Goal: Register for event/course

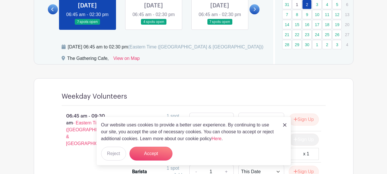
scroll to position [373, 0]
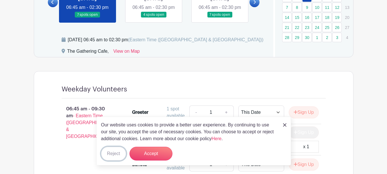
click at [118, 154] on button "Reject" at bounding box center [113, 154] width 25 height 14
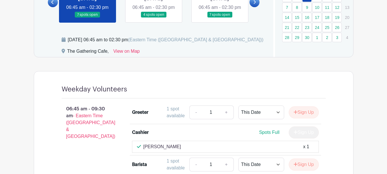
scroll to position [344, 0]
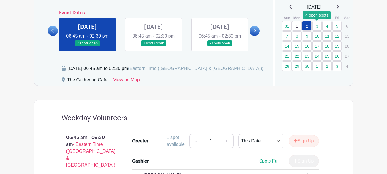
click at [318, 26] on link "3" at bounding box center [317, 25] width 9 height 9
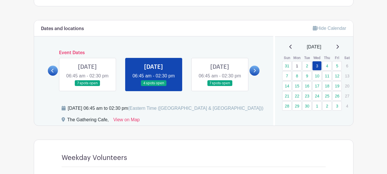
scroll to position [287, 0]
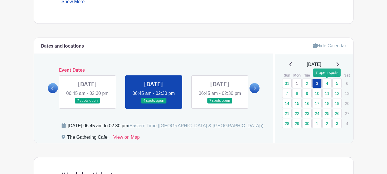
click at [328, 85] on link "4" at bounding box center [327, 83] width 9 height 9
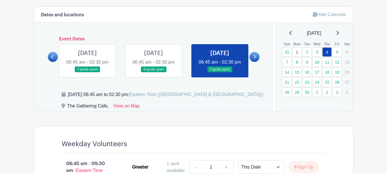
scroll to position [315, 0]
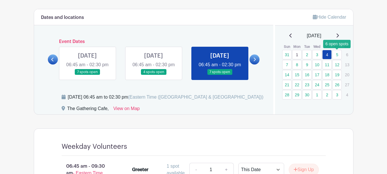
click at [336, 57] on link "5" at bounding box center [337, 54] width 9 height 9
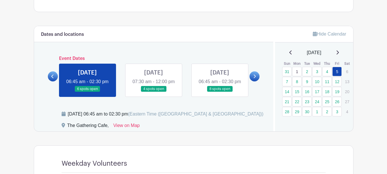
scroll to position [287, 0]
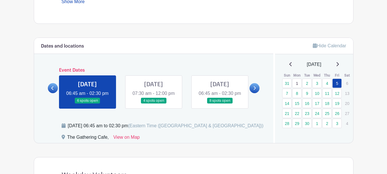
click at [154, 104] on link at bounding box center [154, 104] width 0 height 0
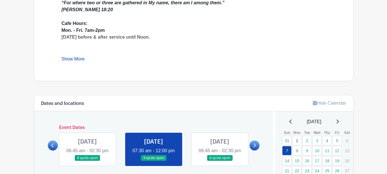
scroll to position [287, 0]
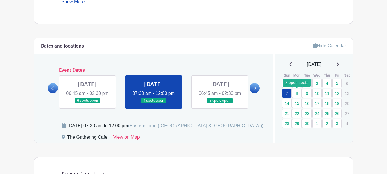
click at [295, 94] on link "8" at bounding box center [297, 93] width 9 height 9
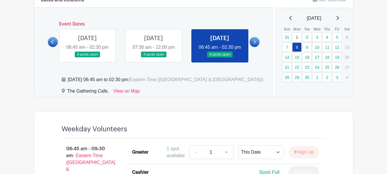
scroll to position [315, 0]
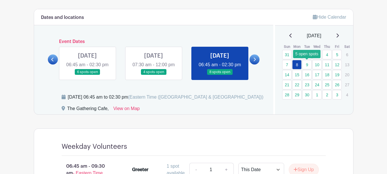
click at [309, 65] on link "9" at bounding box center [307, 64] width 9 height 9
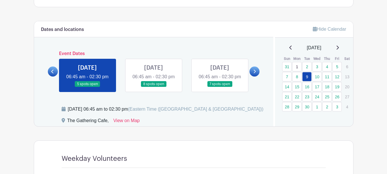
scroll to position [287, 0]
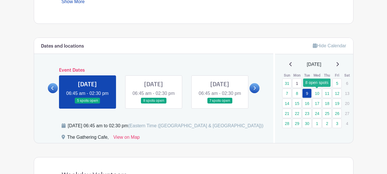
click at [316, 92] on link "10" at bounding box center [317, 93] width 9 height 9
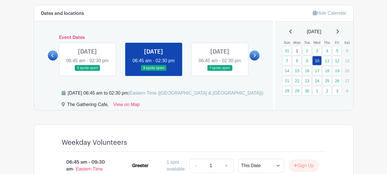
scroll to position [315, 0]
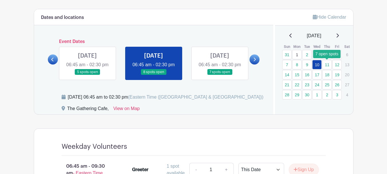
click at [329, 64] on link "11" at bounding box center [327, 64] width 9 height 9
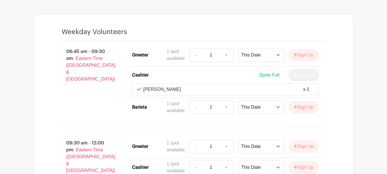
scroll to position [344, 0]
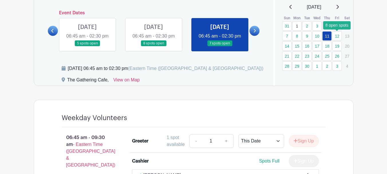
click at [338, 36] on link "12" at bounding box center [337, 35] width 9 height 9
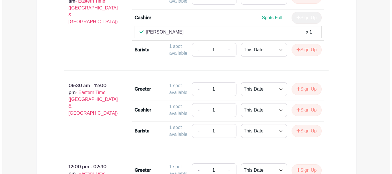
scroll to position [516, 0]
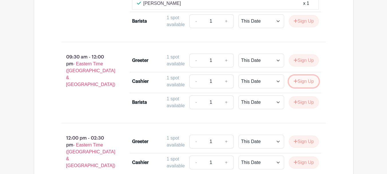
click at [301, 87] on button "Sign Up" at bounding box center [304, 81] width 30 height 12
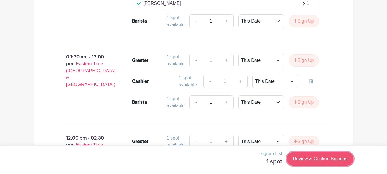
click at [319, 160] on link "Review & Confirm Signups" at bounding box center [320, 159] width 67 height 14
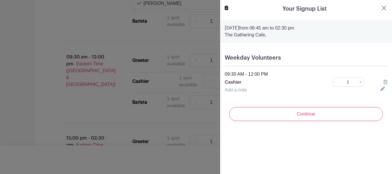
click at [238, 89] on link "Add a note" at bounding box center [236, 89] width 22 height 5
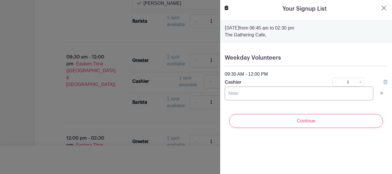
click at [247, 91] on input "text" at bounding box center [299, 94] width 149 height 14
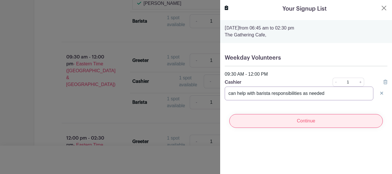
type input "can help with barista responsibilities as needed"
click at [287, 123] on input "Continue" at bounding box center [305, 121] width 153 height 14
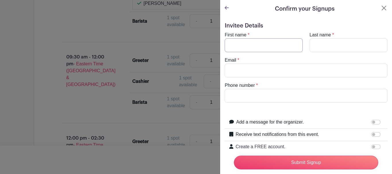
click at [259, 46] on input "First name" at bounding box center [264, 45] width 78 height 14
type input "Deb"
type input "Boogaard"
click at [254, 70] on input "Email" at bounding box center [306, 71] width 163 height 14
type input "[EMAIL_ADDRESS][DOMAIN_NAME]"
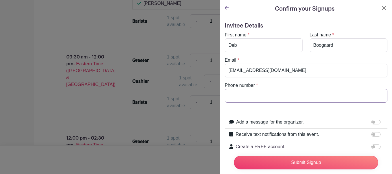
click at [247, 95] on input "Phone number" at bounding box center [306, 96] width 163 height 14
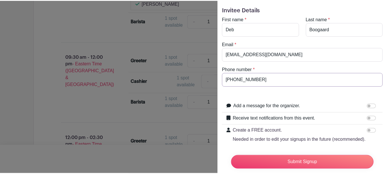
scroll to position [45, 0]
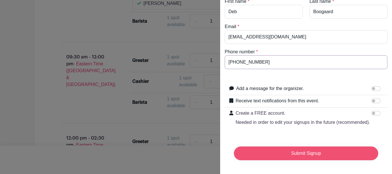
type input "[PHONE_NUMBER]"
click at [306, 148] on input "Submit Signup" at bounding box center [306, 154] width 144 height 14
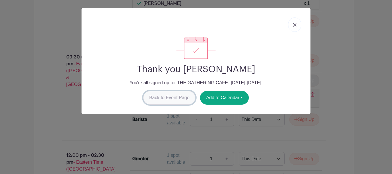
click at [159, 100] on link "Back to Event Page" at bounding box center [169, 98] width 52 height 14
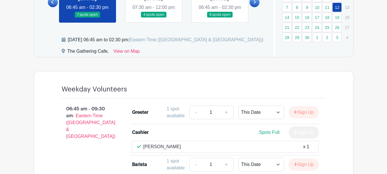
scroll to position [315, 0]
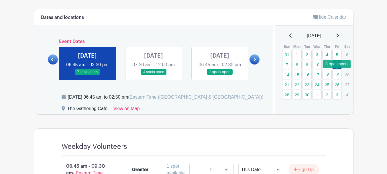
click at [337, 78] on link "19" at bounding box center [337, 74] width 9 height 9
click at [339, 75] on link "19" at bounding box center [337, 74] width 9 height 9
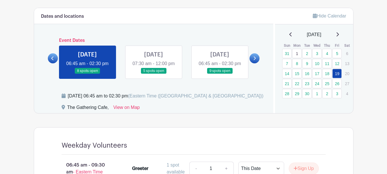
scroll to position [315, 0]
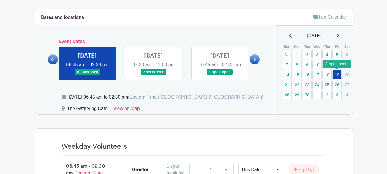
click at [339, 74] on link "19" at bounding box center [337, 74] width 9 height 9
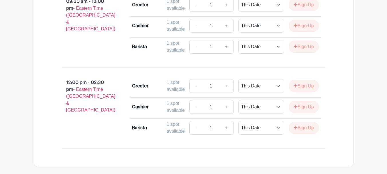
scroll to position [516, 0]
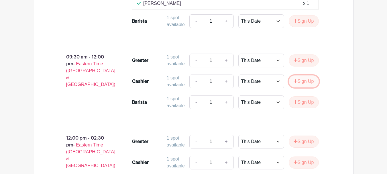
click at [308, 87] on button "Sign Up" at bounding box center [304, 81] width 30 height 12
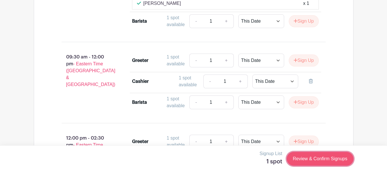
click at [309, 157] on link "Review & Confirm Signups" at bounding box center [320, 159] width 67 height 14
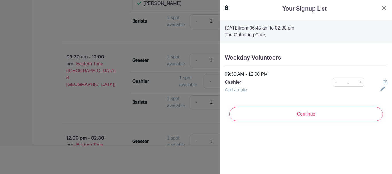
click at [246, 91] on link "Add a note" at bounding box center [236, 89] width 22 height 5
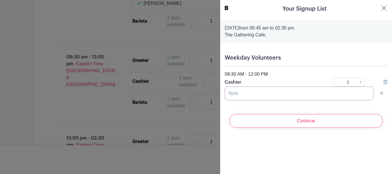
click at [247, 92] on input "text" at bounding box center [299, 94] width 149 height 14
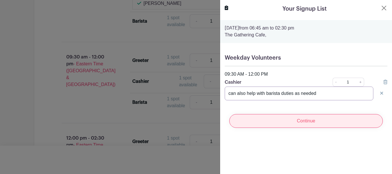
type input "can also help with barista duties as needed"
click at [300, 122] on input "Continue" at bounding box center [305, 121] width 153 height 14
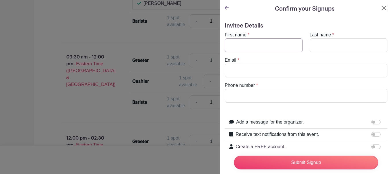
click at [265, 48] on input "First name" at bounding box center [264, 45] width 78 height 14
type input "Deb"
type input "Boogaard"
type input "[EMAIL_ADDRESS][DOMAIN_NAME]"
click at [258, 96] on input "Phone number" at bounding box center [306, 96] width 163 height 14
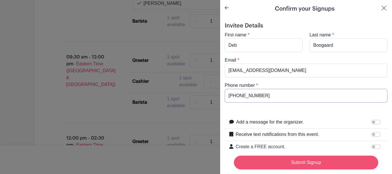
type input "[PHONE_NUMBER]"
click at [295, 159] on input "Submit Signup" at bounding box center [306, 163] width 144 height 14
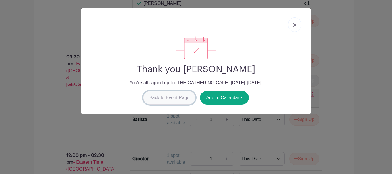
click at [165, 99] on link "Back to Event Page" at bounding box center [169, 98] width 52 height 14
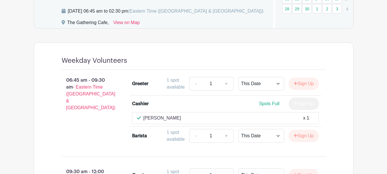
scroll to position [315, 0]
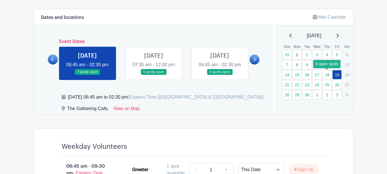
click at [327, 75] on link "18" at bounding box center [327, 74] width 9 height 9
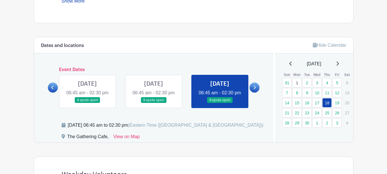
scroll to position [287, 0]
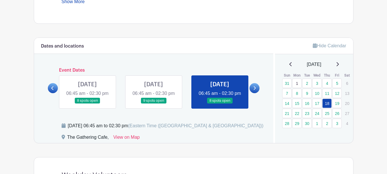
click at [220, 104] on link at bounding box center [220, 104] width 0 height 0
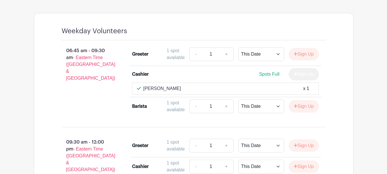
scroll to position [352, 0]
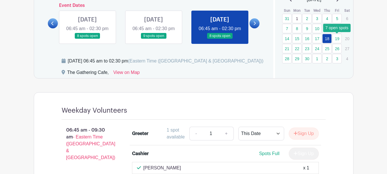
click at [339, 38] on link "19" at bounding box center [337, 38] width 9 height 9
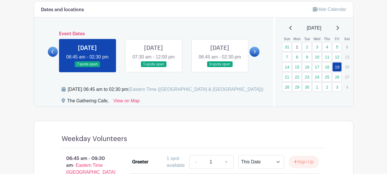
scroll to position [323, 0]
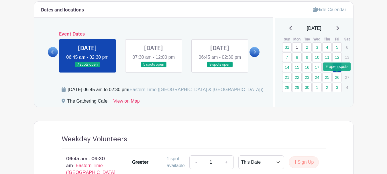
click at [338, 78] on link "26" at bounding box center [337, 77] width 9 height 9
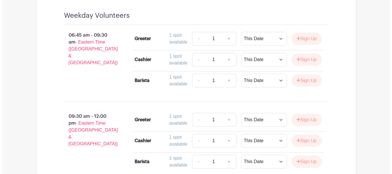
scroll to position [495, 0]
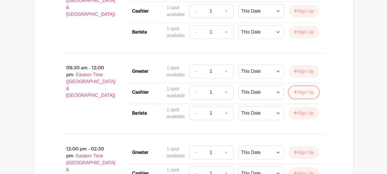
click at [307, 98] on button "Sign Up" at bounding box center [304, 92] width 30 height 12
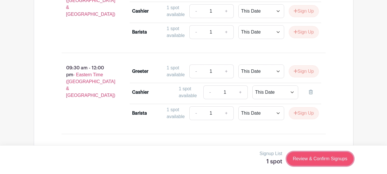
click at [317, 158] on link "Review & Confirm Signups" at bounding box center [320, 159] width 67 height 14
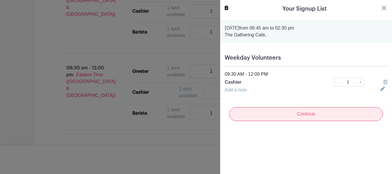
click at [289, 114] on input "Continue" at bounding box center [305, 114] width 153 height 14
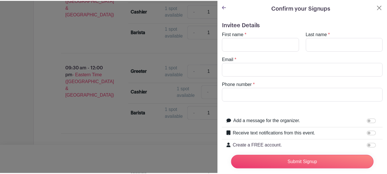
scroll to position [0, 0]
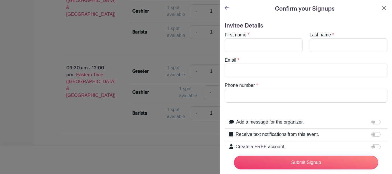
click at [227, 10] on link at bounding box center [227, 7] width 4 height 5
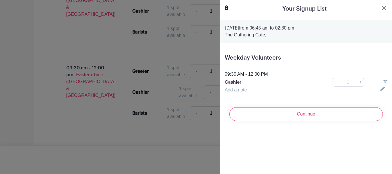
click at [238, 90] on link "Add a note" at bounding box center [236, 89] width 22 height 5
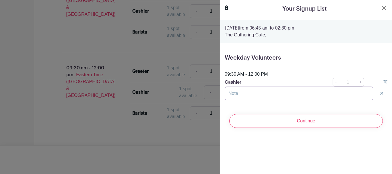
click at [251, 96] on input "text" at bounding box center [299, 94] width 149 height 14
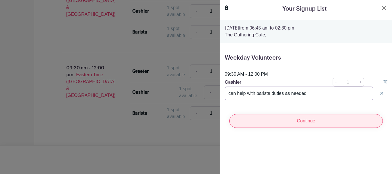
type input "can help with barista duties as needed"
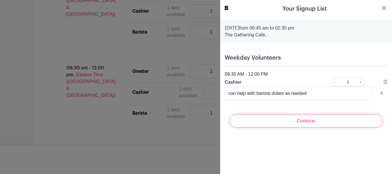
click at [302, 118] on input "Continue" at bounding box center [305, 121] width 153 height 14
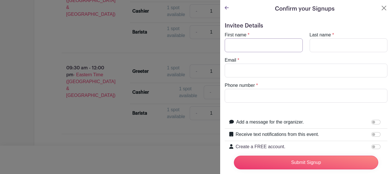
click at [242, 47] on input "First name" at bounding box center [264, 45] width 78 height 14
type input "Deb"
type input "Boogaard"
click at [245, 68] on input "Email" at bounding box center [306, 71] width 163 height 14
type input "[EMAIL_ADDRESS][DOMAIN_NAME]"
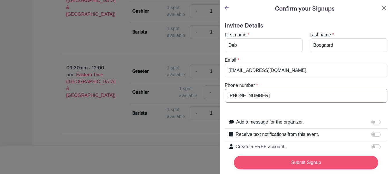
type input "[PHONE_NUMBER]"
click at [304, 157] on input "Submit Signup" at bounding box center [306, 163] width 144 height 14
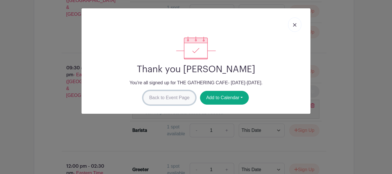
click at [166, 99] on link "Back to Event Page" at bounding box center [169, 98] width 52 height 14
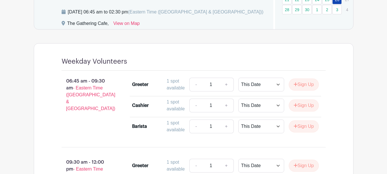
scroll to position [323, 0]
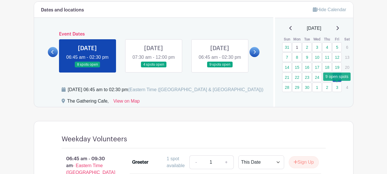
click at [338, 88] on link "3" at bounding box center [337, 87] width 9 height 9
